Goal: Navigation & Orientation: Find specific page/section

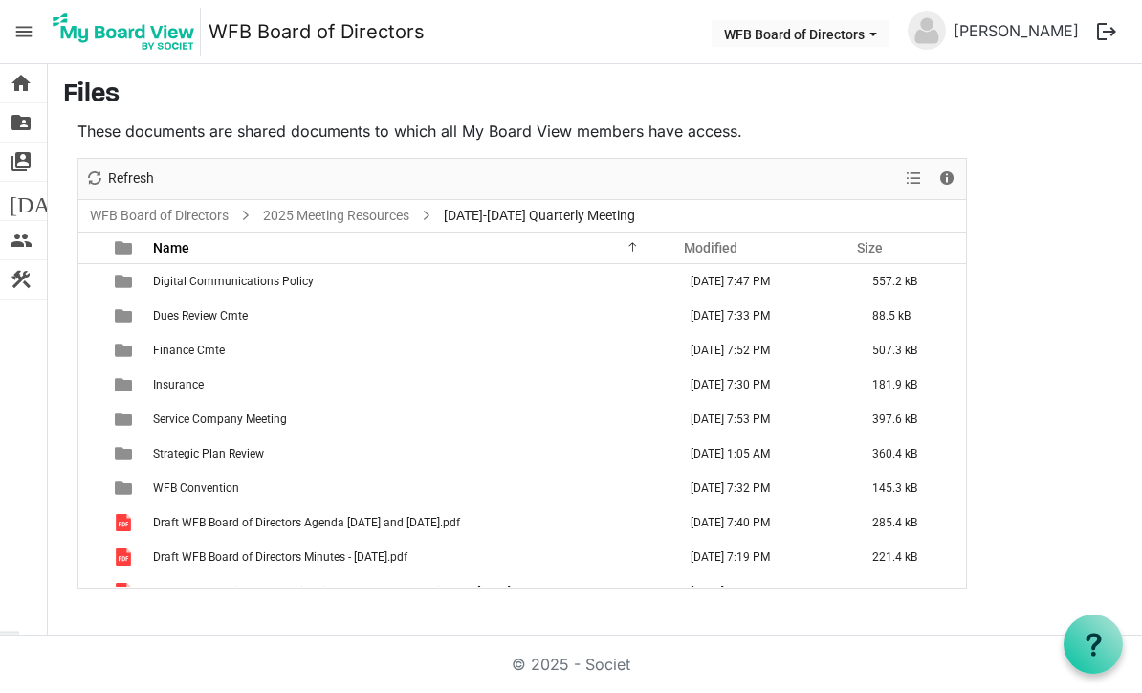
scroll to position [64, 0]
click at [916, 166] on span "View dropdownbutton" at bounding box center [913, 178] width 23 height 24
click at [1004, 198] on li "Large icons" at bounding box center [974, 215] width 145 height 34
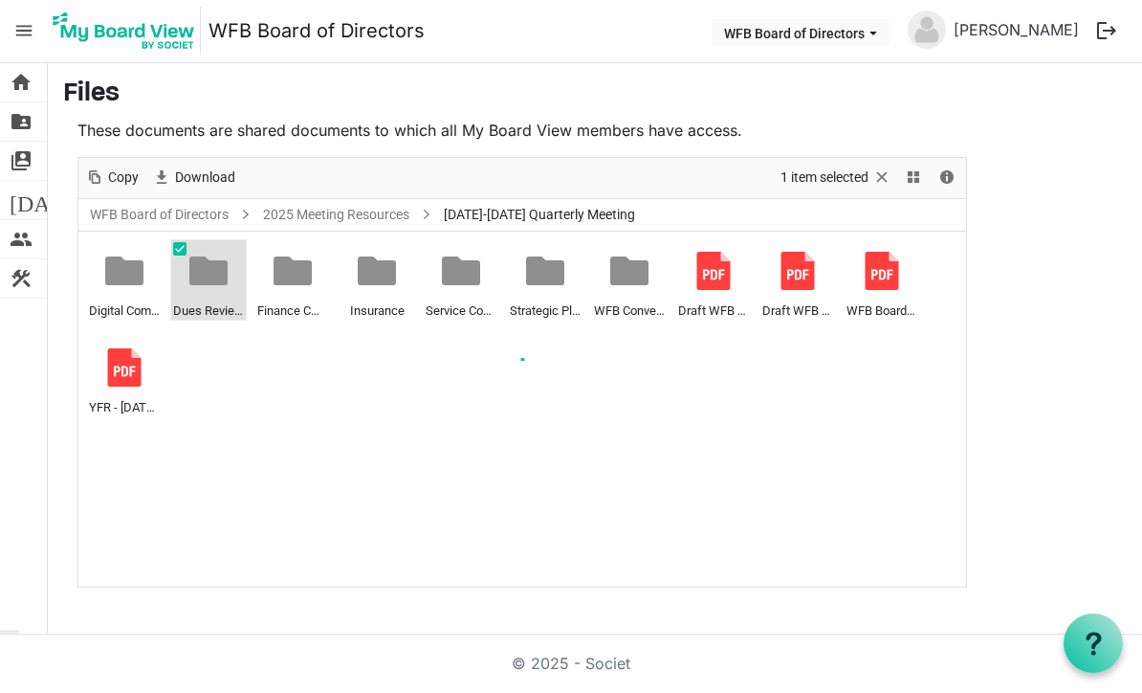
click at [221, 206] on div at bounding box center [522, 373] width 888 height 429
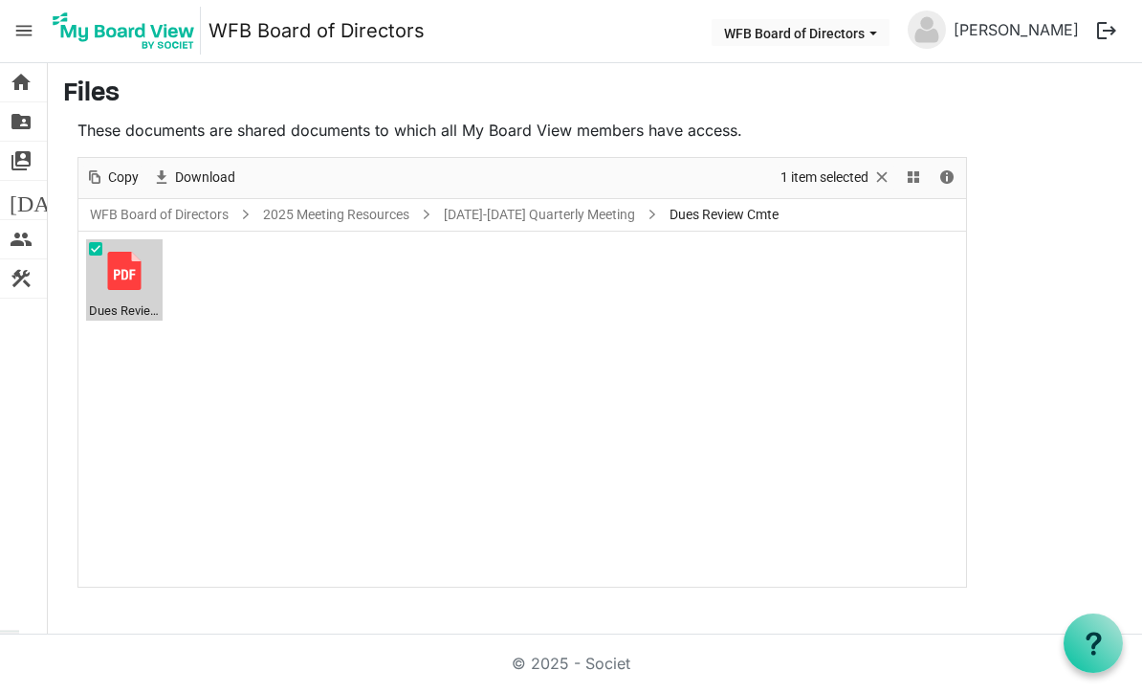
click at [134, 253] on div at bounding box center [124, 272] width 38 height 38
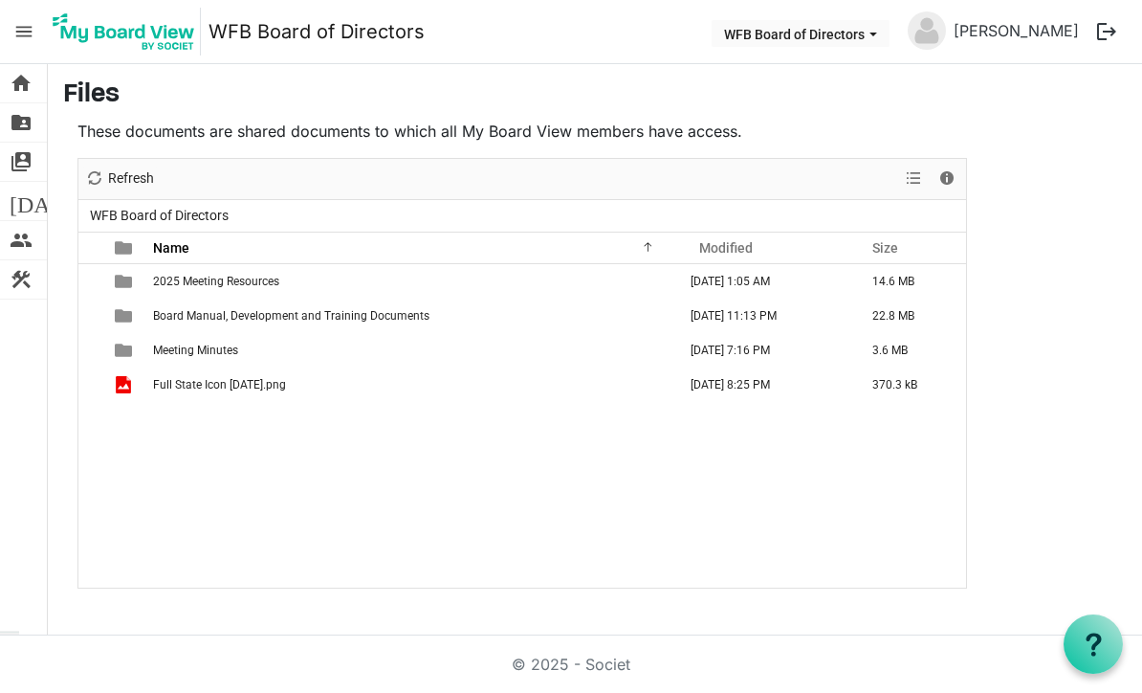
scroll to position [64, 0]
click at [910, 166] on span "View dropdownbutton" at bounding box center [913, 178] width 23 height 24
click at [1004, 198] on li "Large icons" at bounding box center [974, 215] width 145 height 34
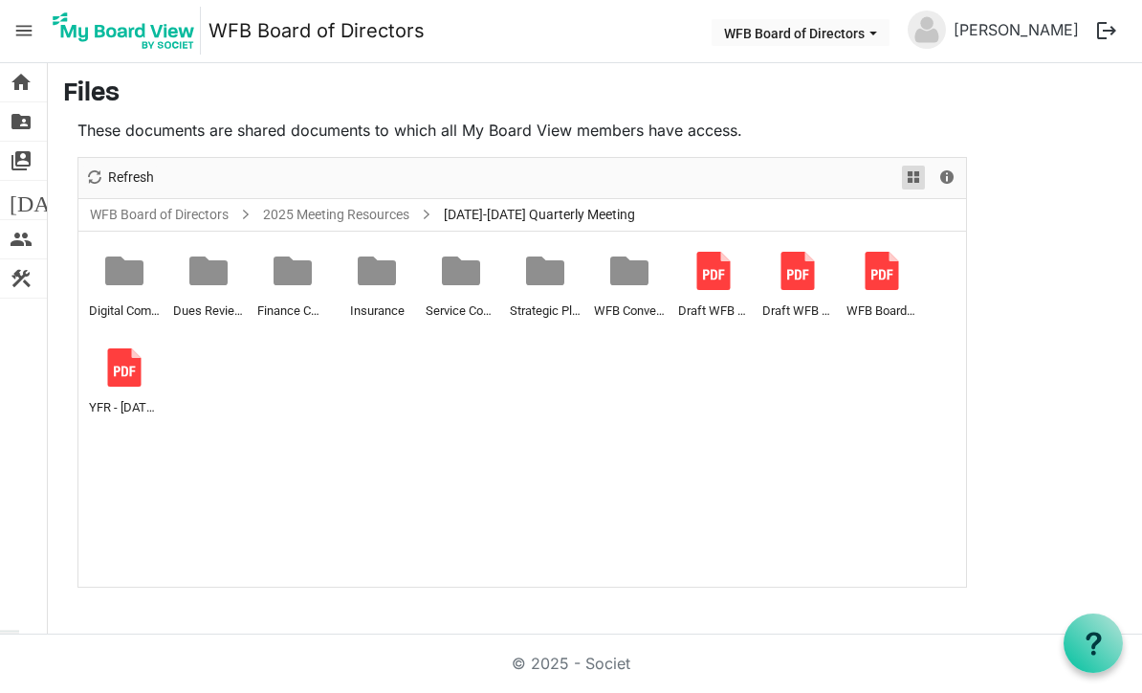
click at [905, 166] on span "View dropdownbutton" at bounding box center [913, 178] width 23 height 24
click at [983, 232] on li "Details" at bounding box center [974, 249] width 145 height 34
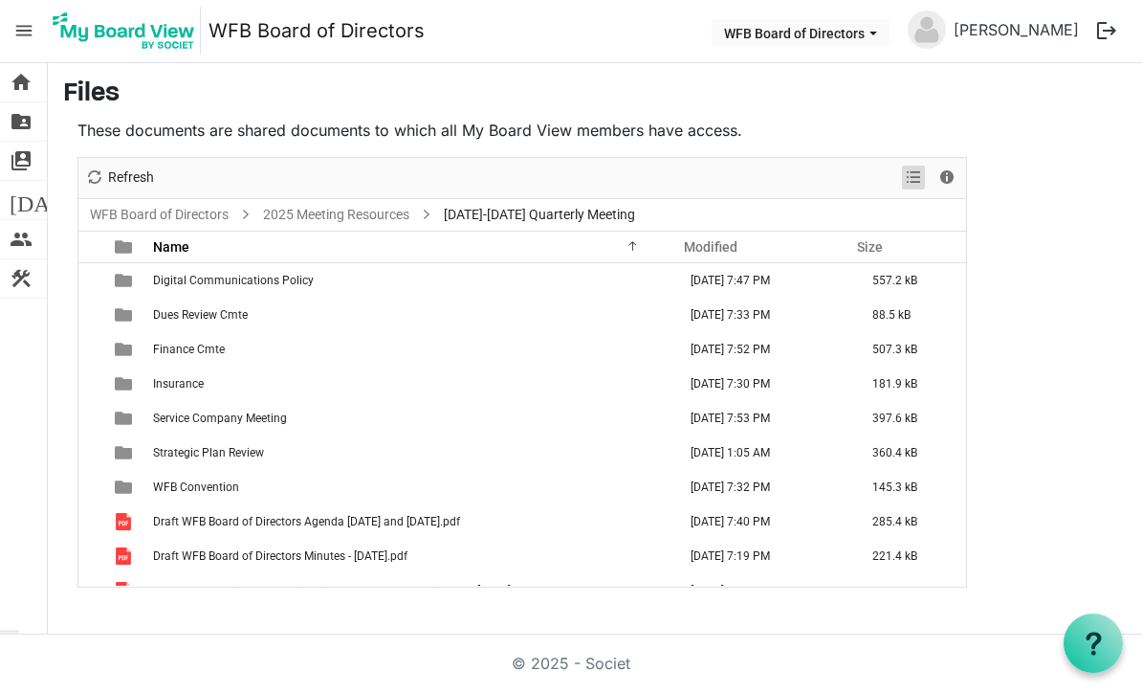
click at [907, 166] on span "View dropdownbutton" at bounding box center [913, 178] width 23 height 24
click at [1005, 198] on li "Large icons" at bounding box center [974, 215] width 145 height 34
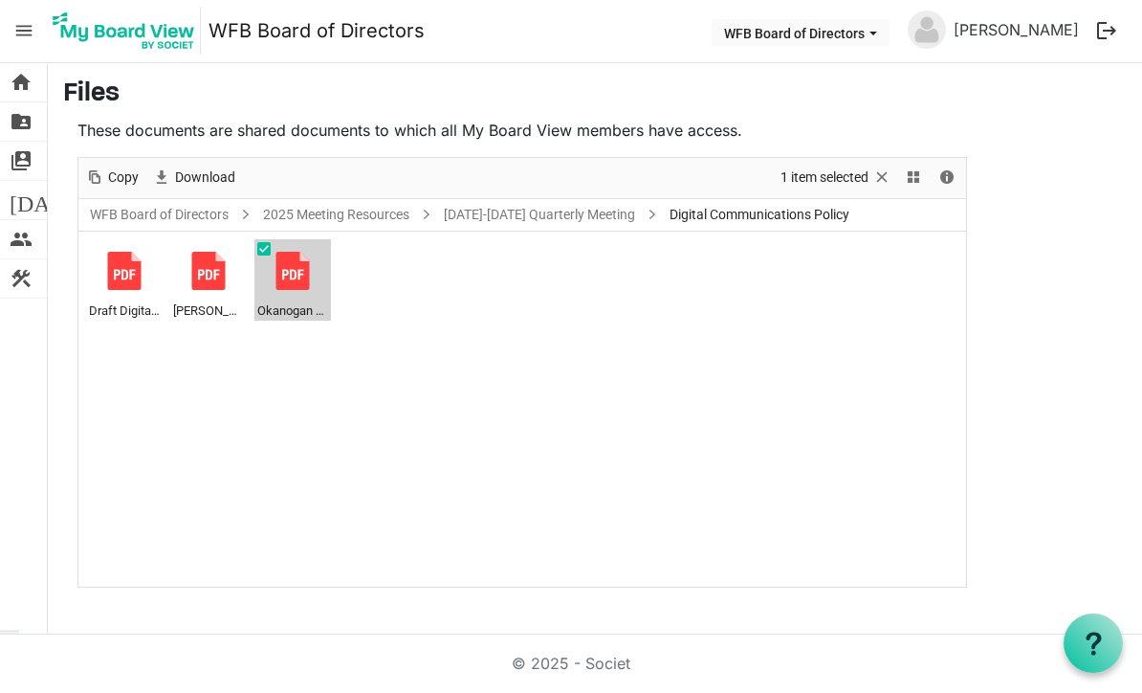
click at [300, 253] on div at bounding box center [293, 272] width 38 height 38
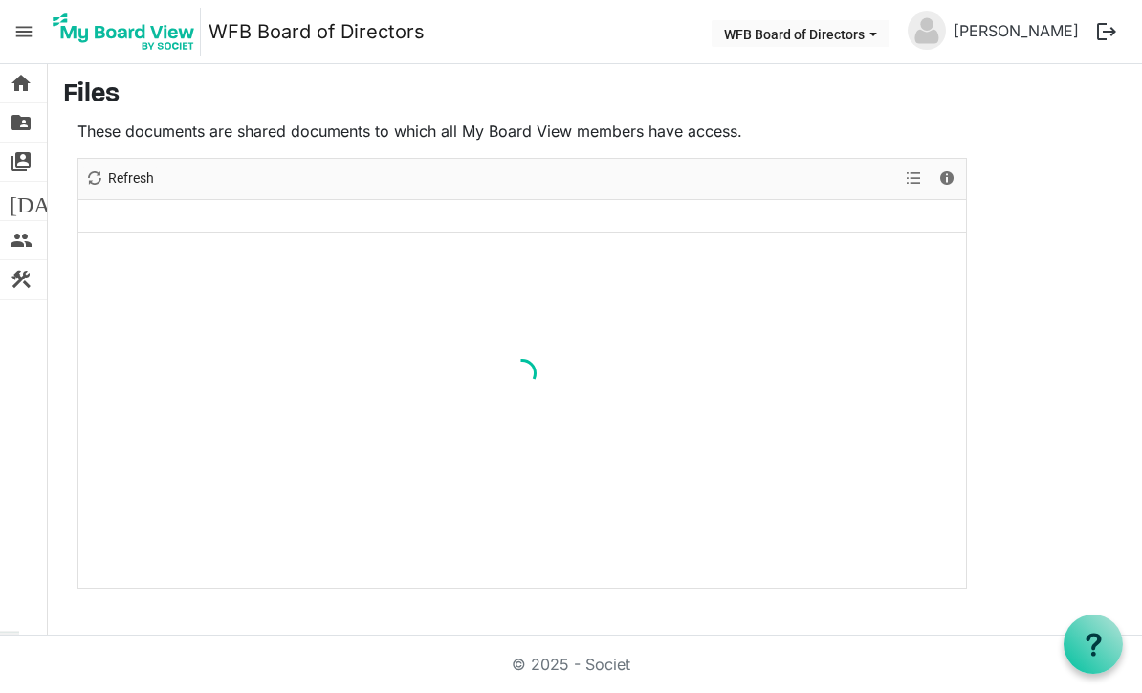
scroll to position [64, 0]
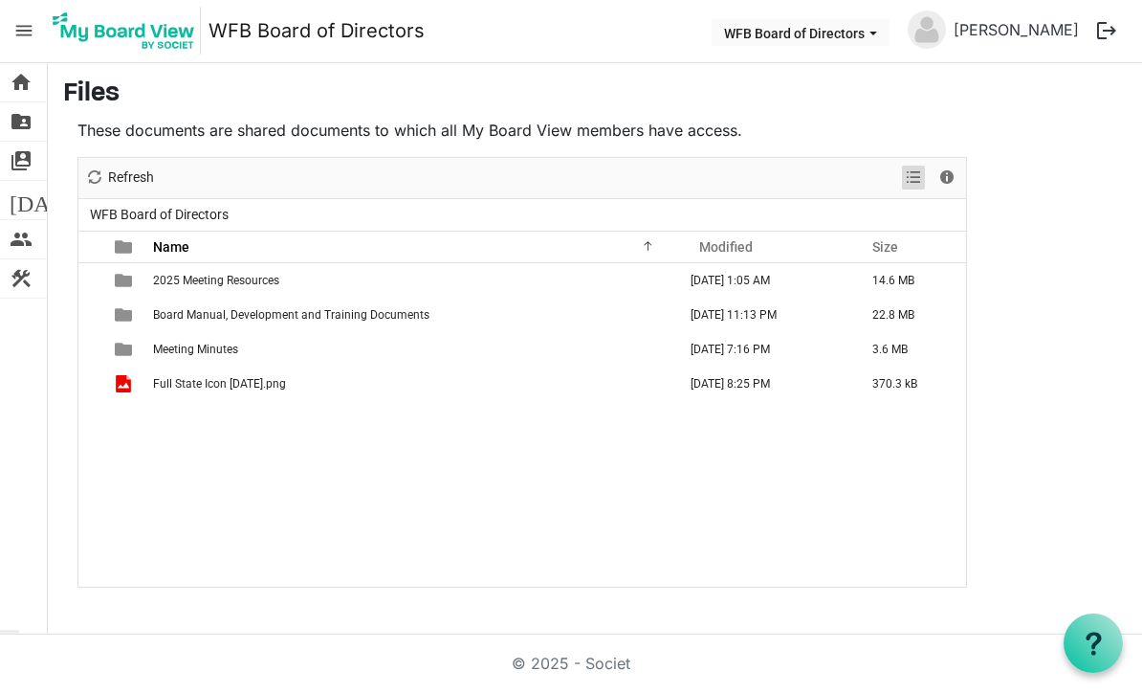
click at [917, 166] on span "View dropdownbutton" at bounding box center [913, 178] width 23 height 24
click at [1004, 198] on li "Large icons" at bounding box center [974, 215] width 145 height 34
